Goal: Task Accomplishment & Management: Use online tool/utility

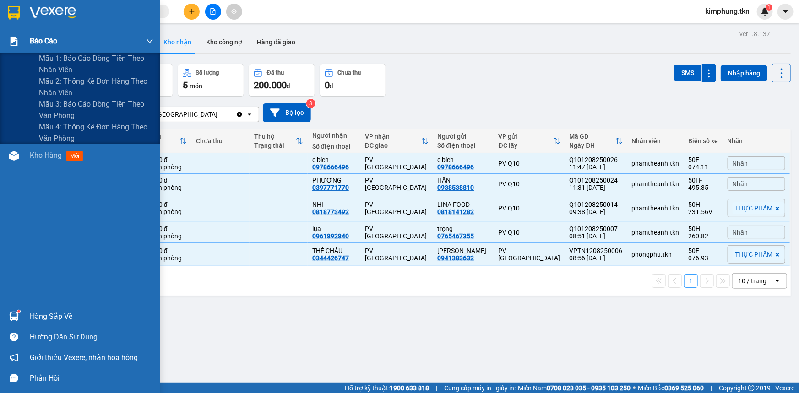
click at [54, 41] on span "Báo cáo" at bounding box center [43, 40] width 27 height 11
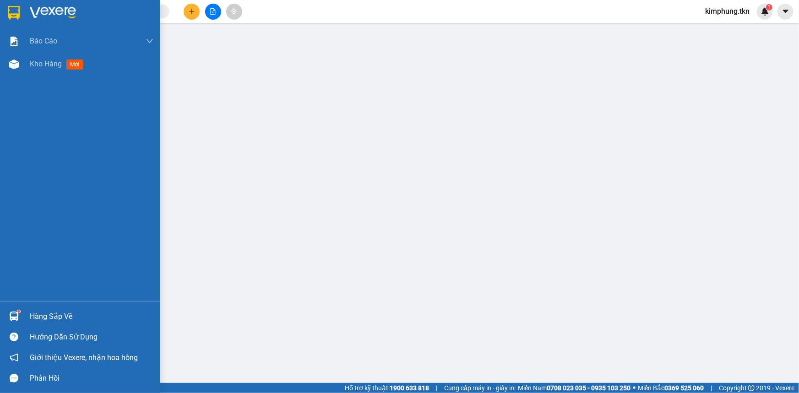
click at [57, 314] on div "Hàng sắp về" at bounding box center [92, 317] width 124 height 14
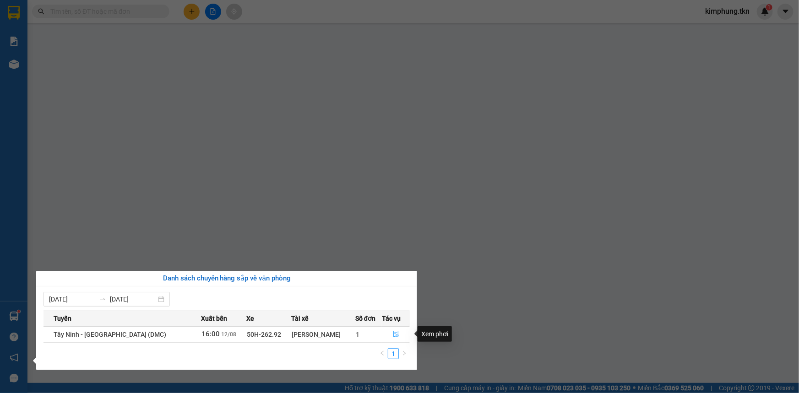
click at [397, 333] on button "button" at bounding box center [395, 334] width 27 height 15
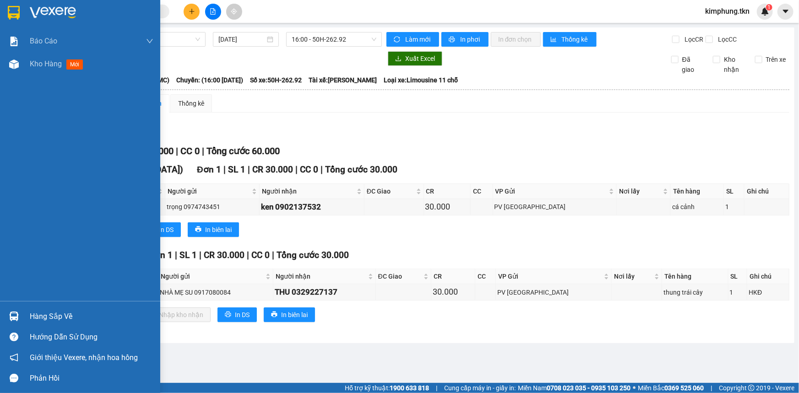
click at [59, 311] on div "Hàng sắp về" at bounding box center [92, 317] width 124 height 14
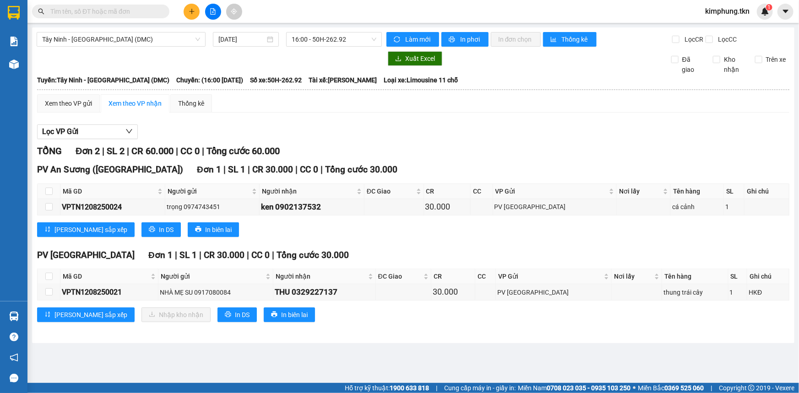
click at [582, 149] on section "Kết quả tìm kiếm ( 0 ) Bộ lọc No Data kimphung.tkn 1 Báo cáo Mẫu 1: Báo cáo dòn…" at bounding box center [399, 196] width 799 height 393
click at [46, 273] on input "checkbox" at bounding box center [48, 276] width 7 height 7
checkbox input "true"
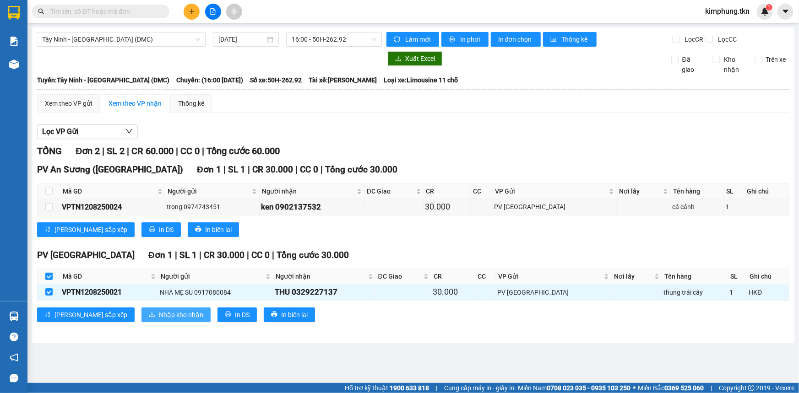
click at [159, 314] on span "Nhập kho nhận" at bounding box center [181, 315] width 44 height 10
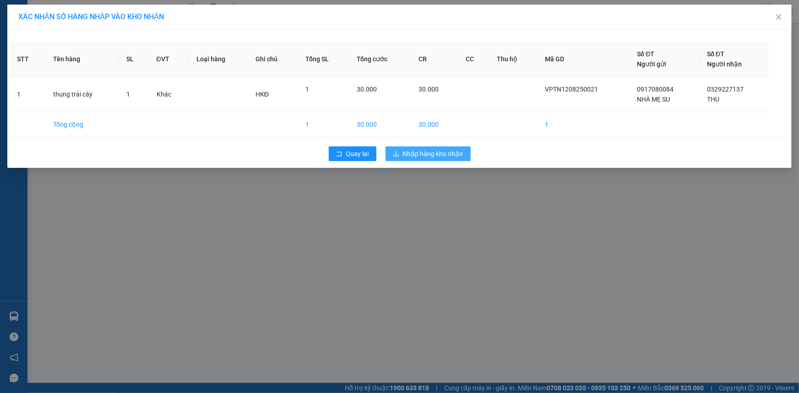
click at [449, 157] on span "Nhập hàng kho nhận" at bounding box center [433, 154] width 60 height 10
